Goal: Task Accomplishment & Management: Use online tool/utility

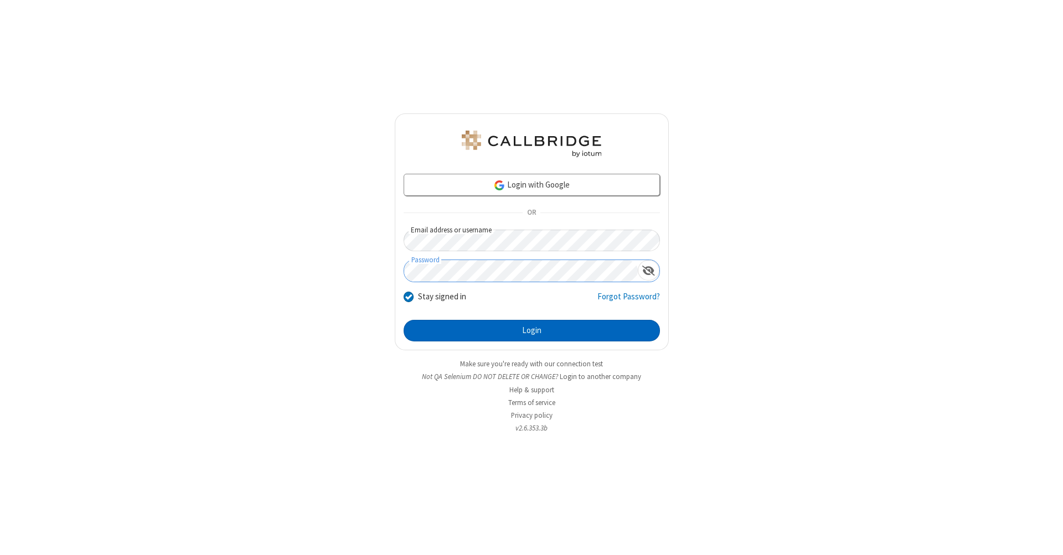
click at [531, 331] on button "Login" at bounding box center [531, 331] width 256 height 22
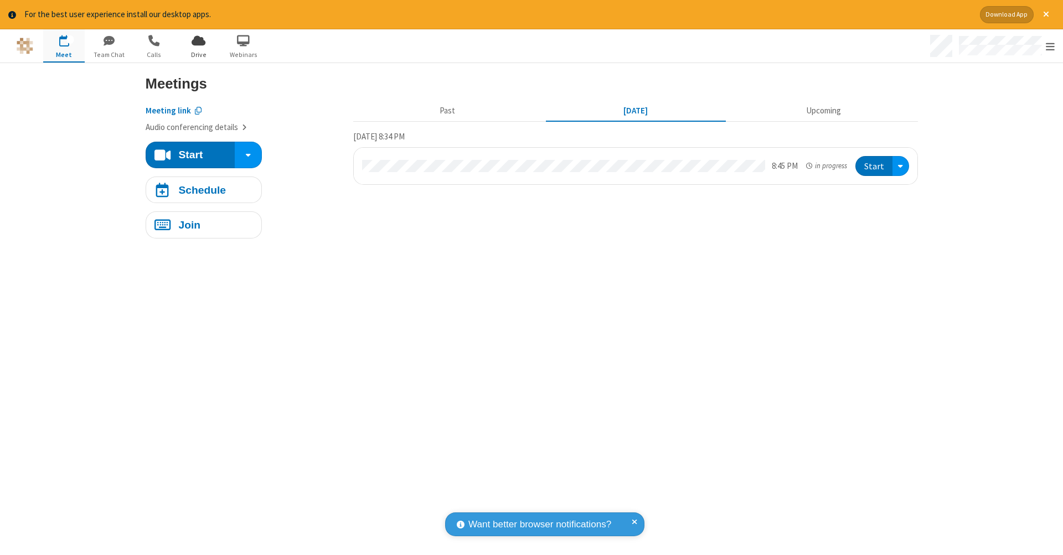
click at [198, 54] on span "Drive" at bounding box center [199, 55] width 42 height 10
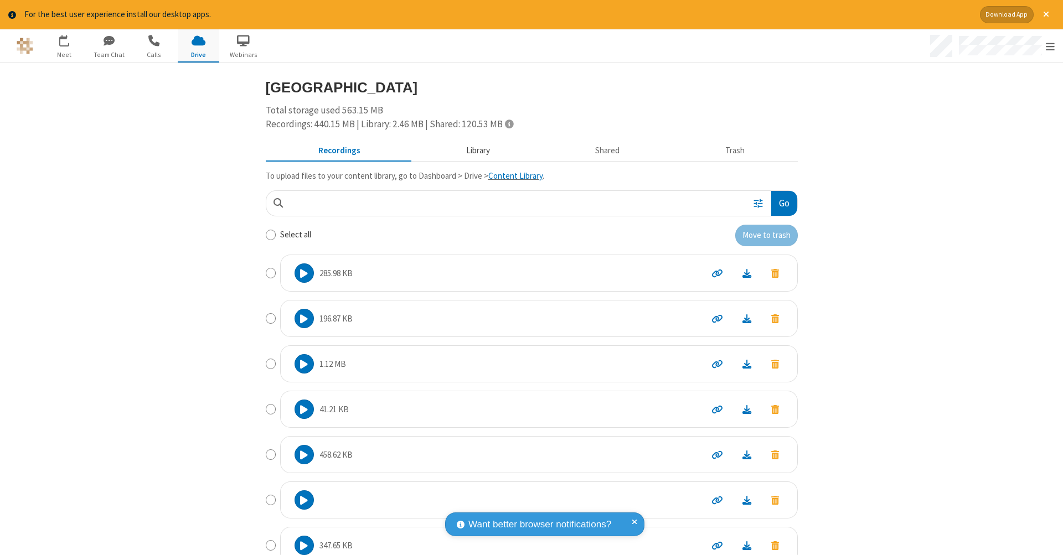
click at [472, 149] on button "Library" at bounding box center [478, 150] width 130 height 21
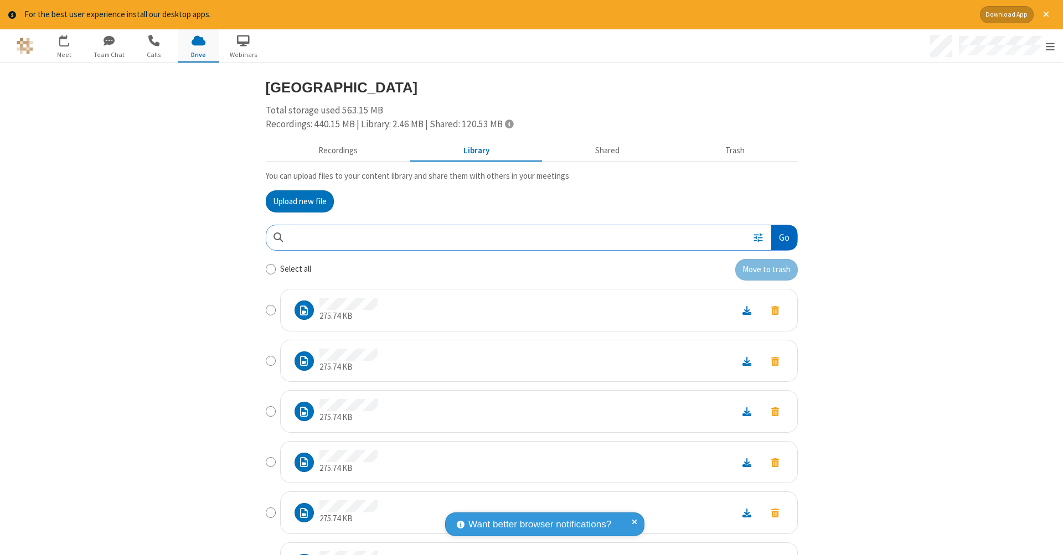
click at [779, 235] on button "Go" at bounding box center [783, 237] width 25 height 25
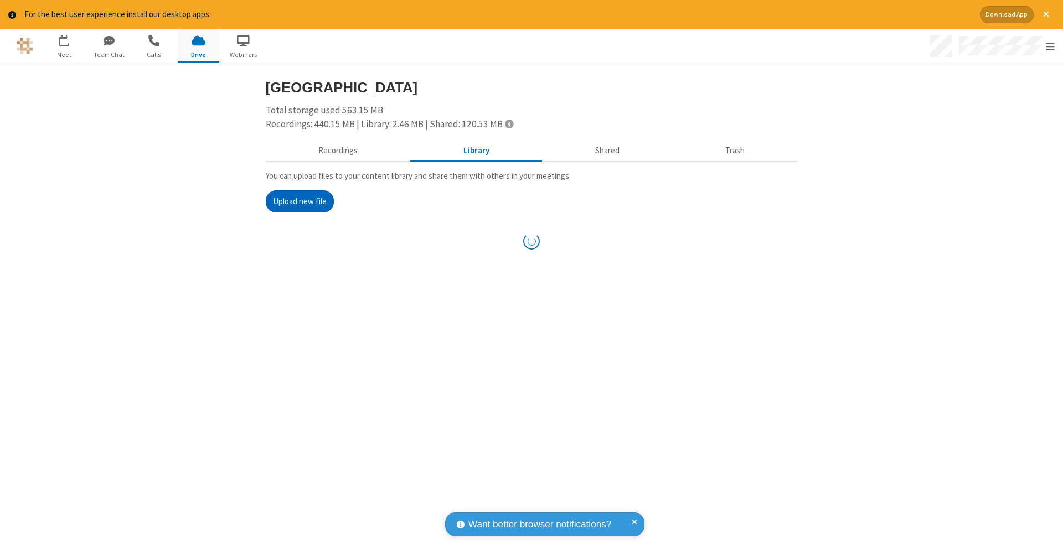
click at [299, 200] on button "Upload new file" at bounding box center [300, 201] width 68 height 22
